Goal: Task Accomplishment & Management: Complete application form

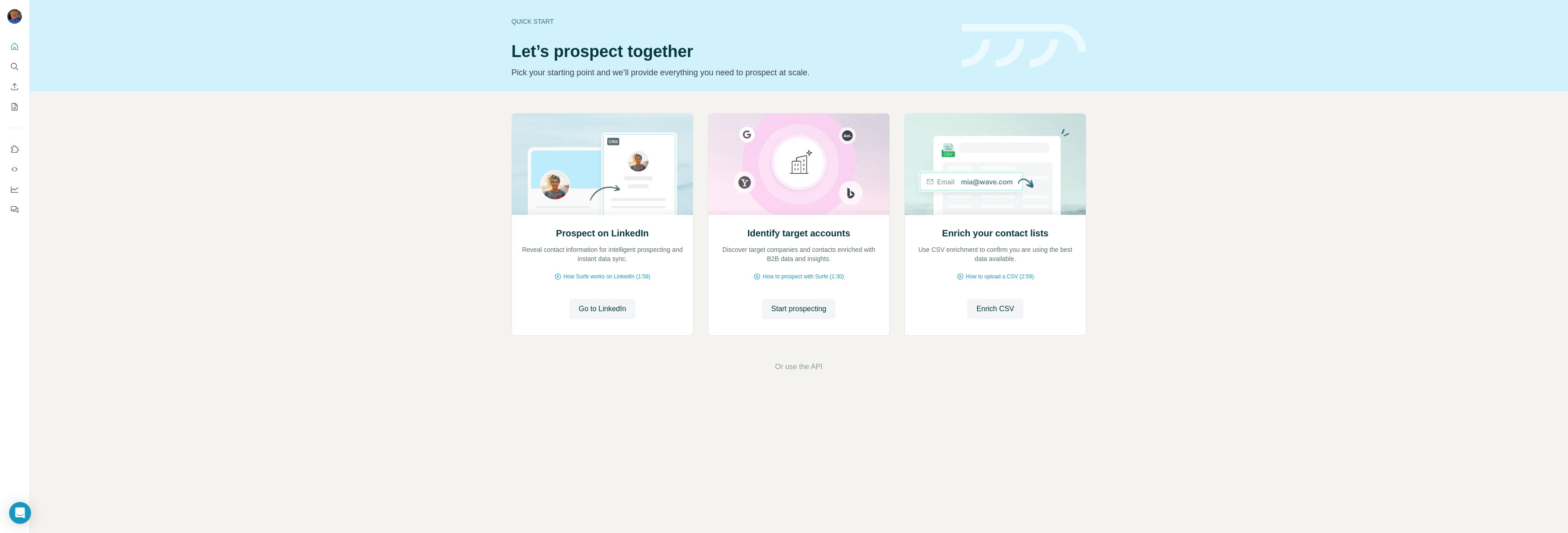
click at [677, 52] on h1 "Let’s prospect together" at bounding box center [731, 52] width 439 height 18
